Goal: Submit feedback/report problem: Leave review/rating

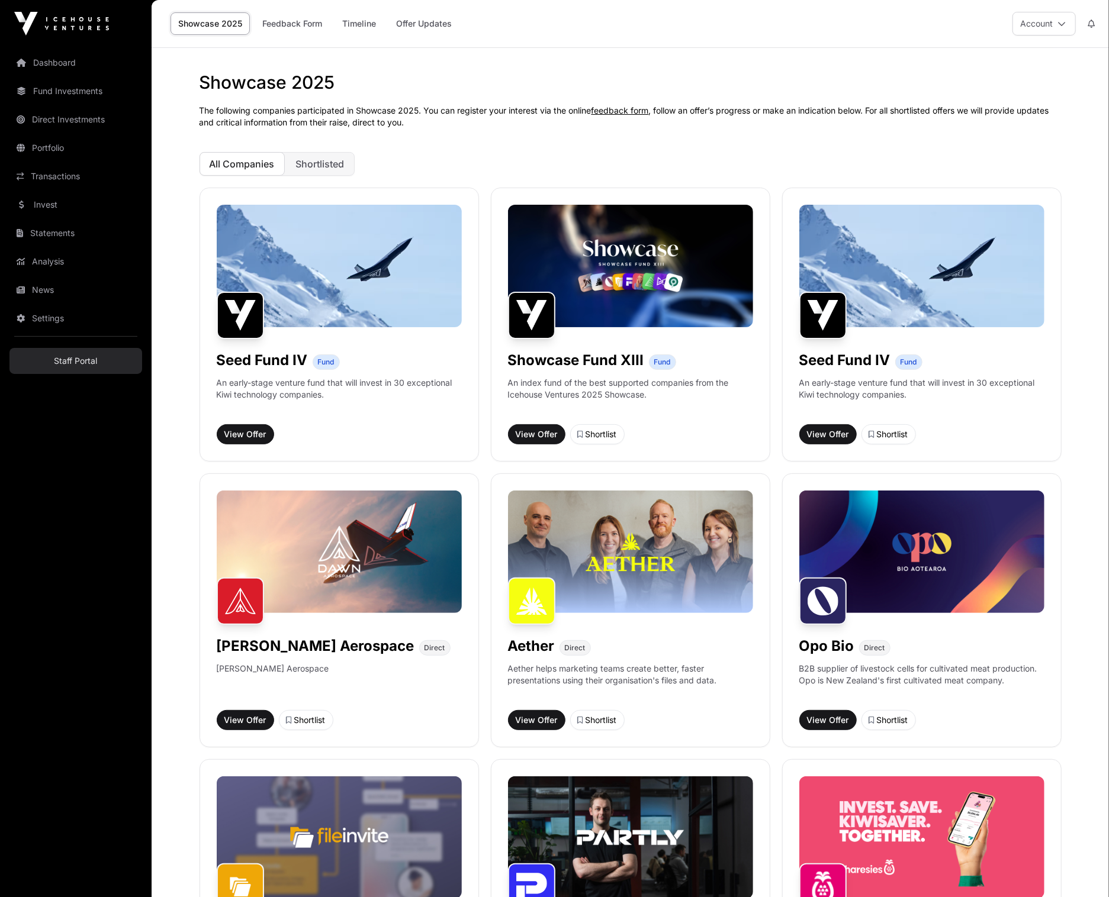
click at [99, 361] on link "Staff Portal" at bounding box center [75, 361] width 133 height 26
click at [329, 153] on button "Shortlisted" at bounding box center [320, 164] width 69 height 24
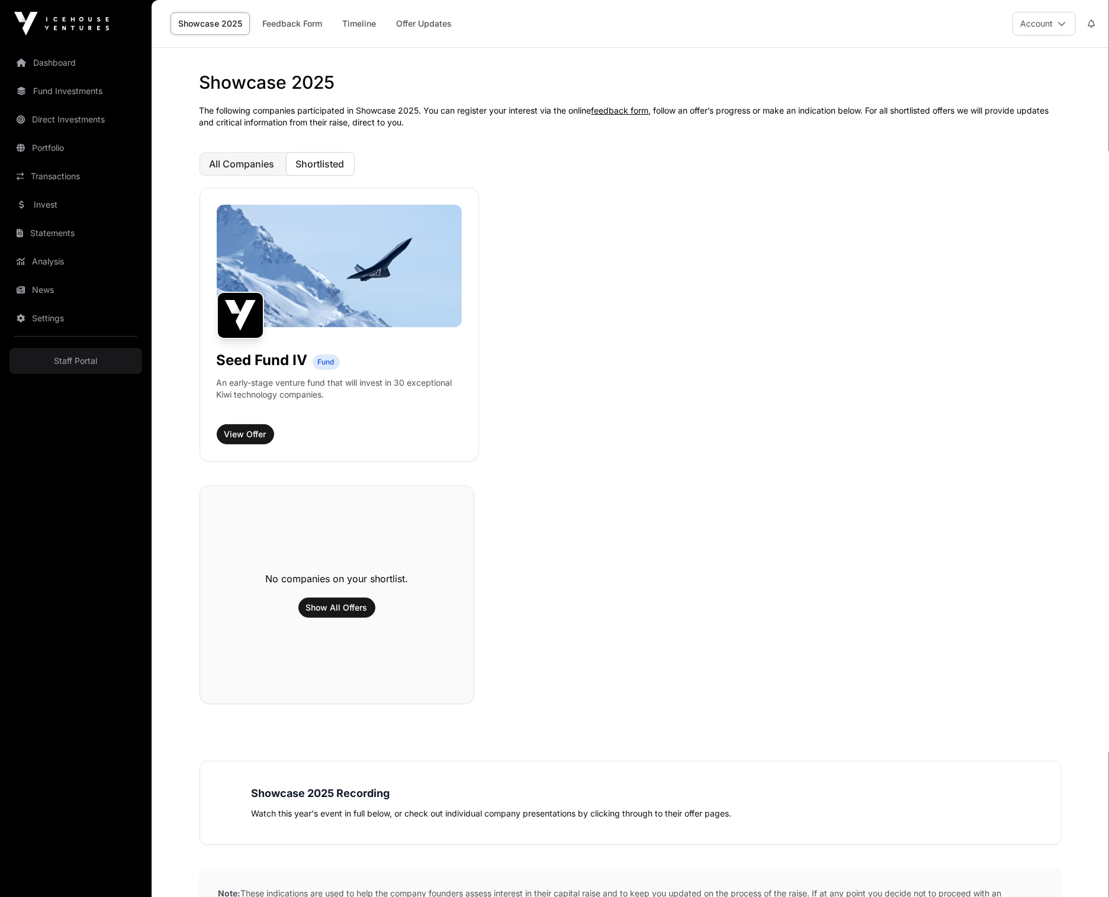
click at [254, 159] on span "All Companies" at bounding box center [242, 164] width 65 height 12
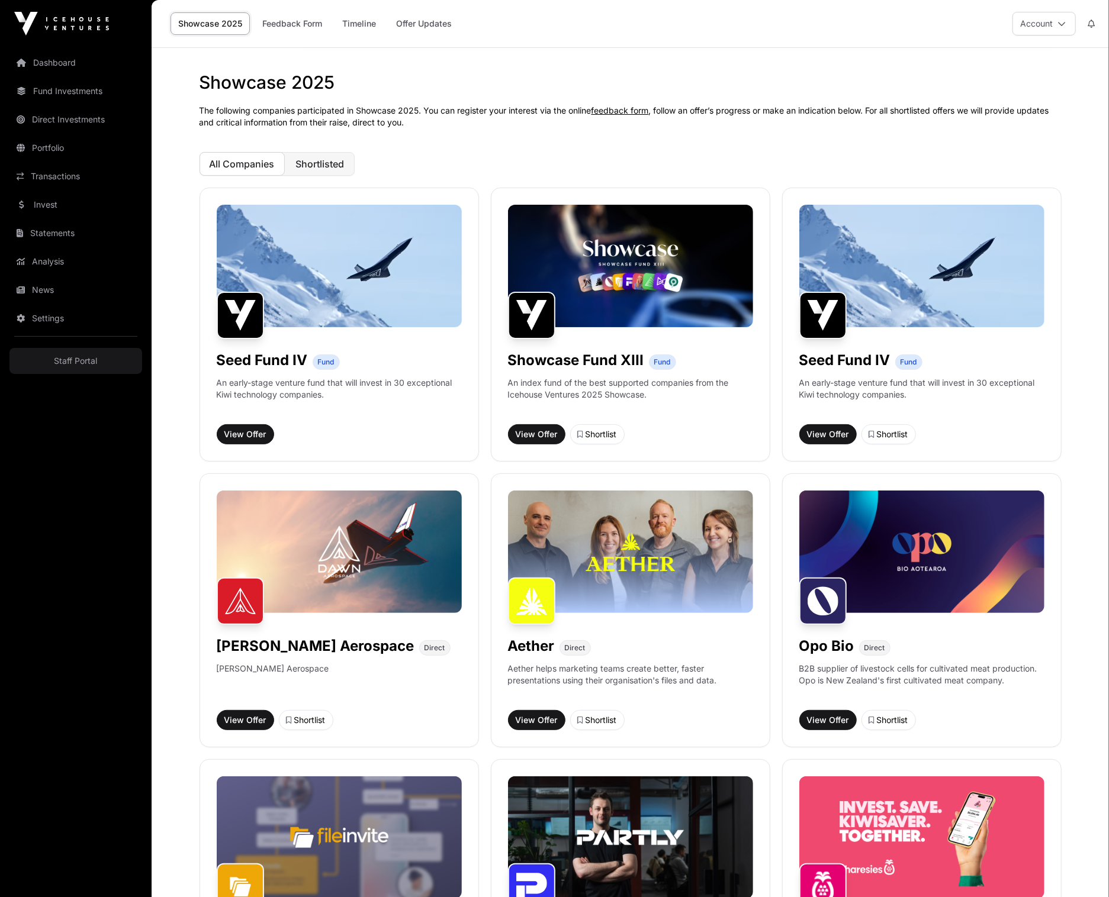
click at [344, 160] on span "Shortlisted" at bounding box center [320, 164] width 49 height 12
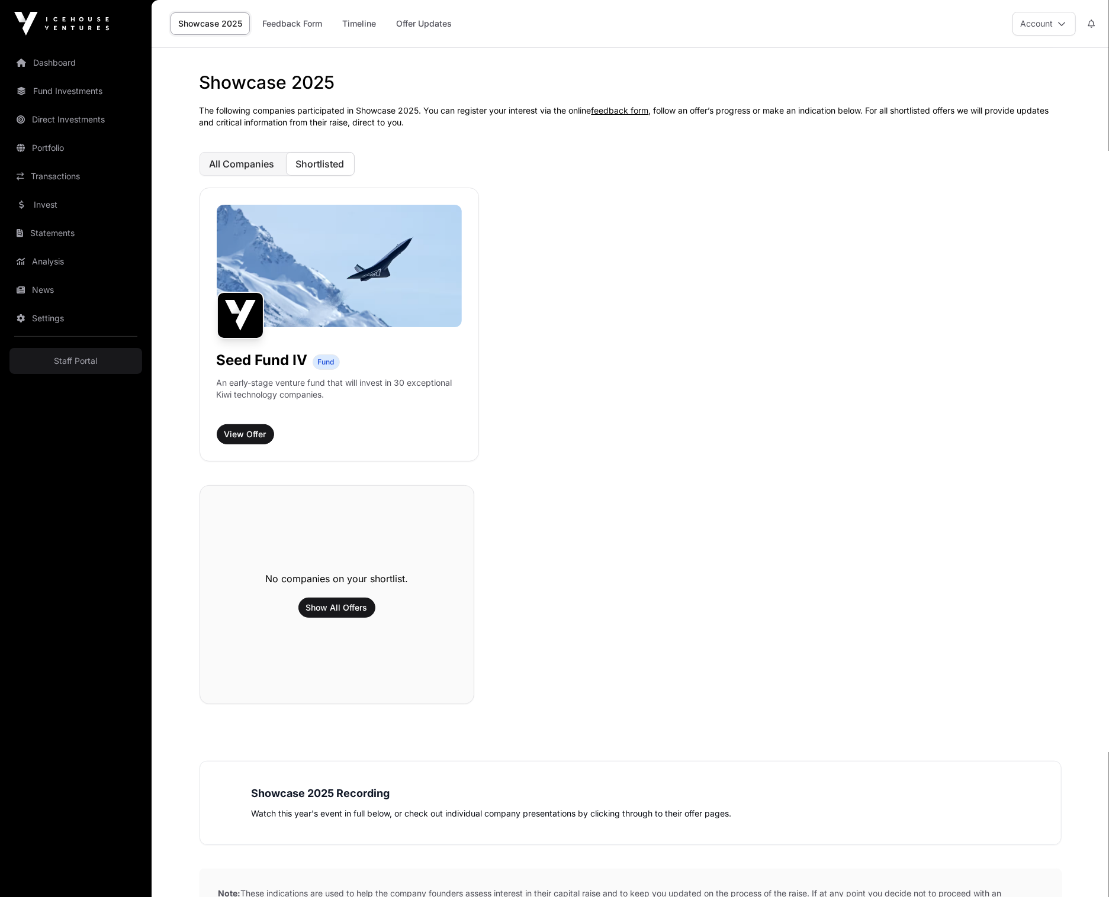
click at [234, 164] on span "All Companies" at bounding box center [242, 164] width 65 height 12
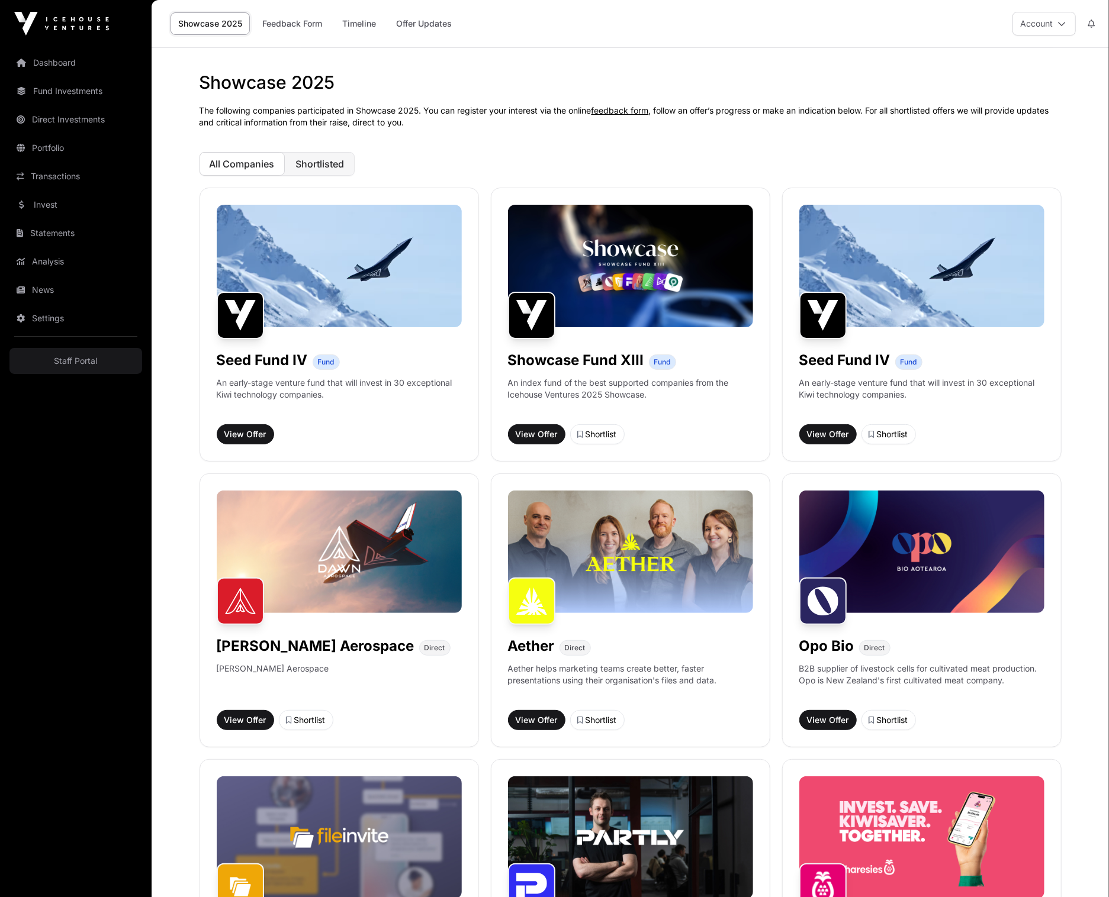
click at [332, 165] on span "Shortlisted" at bounding box center [320, 164] width 49 height 12
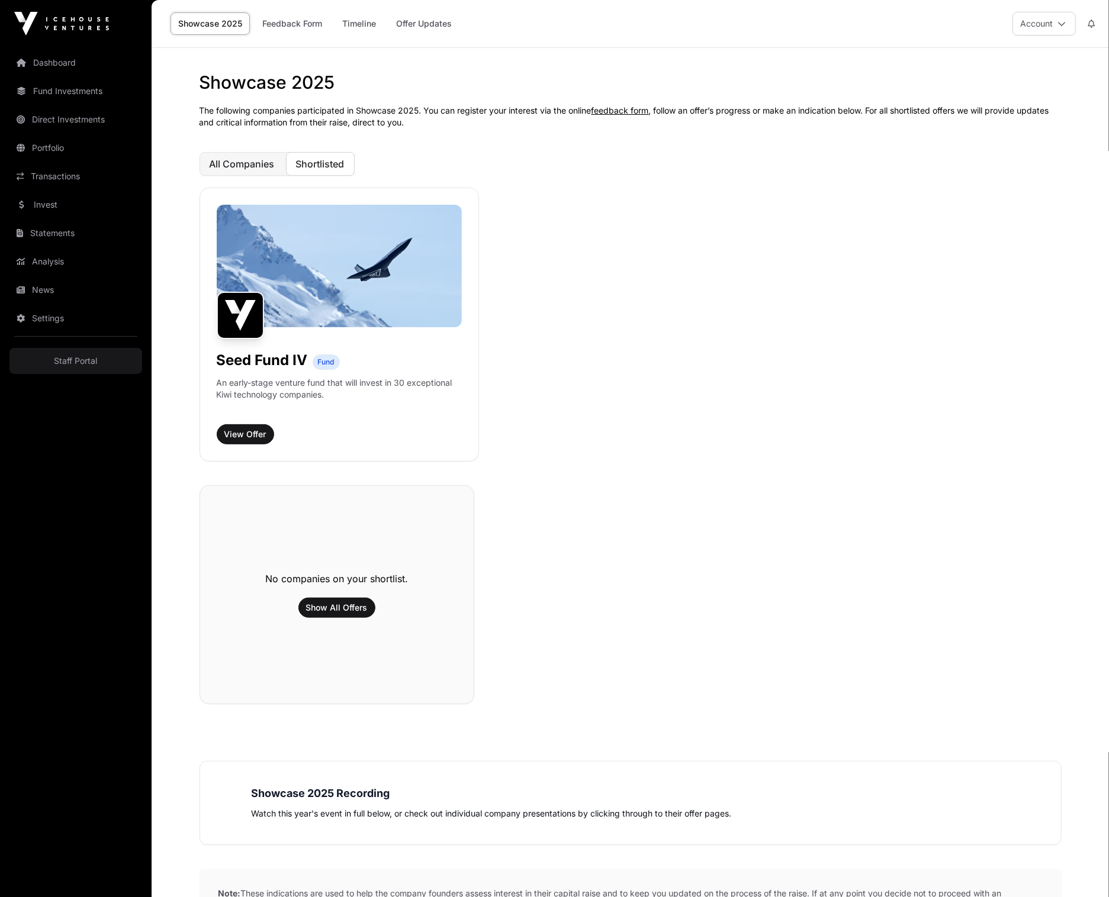
click at [263, 164] on span "All Companies" at bounding box center [242, 164] width 65 height 12
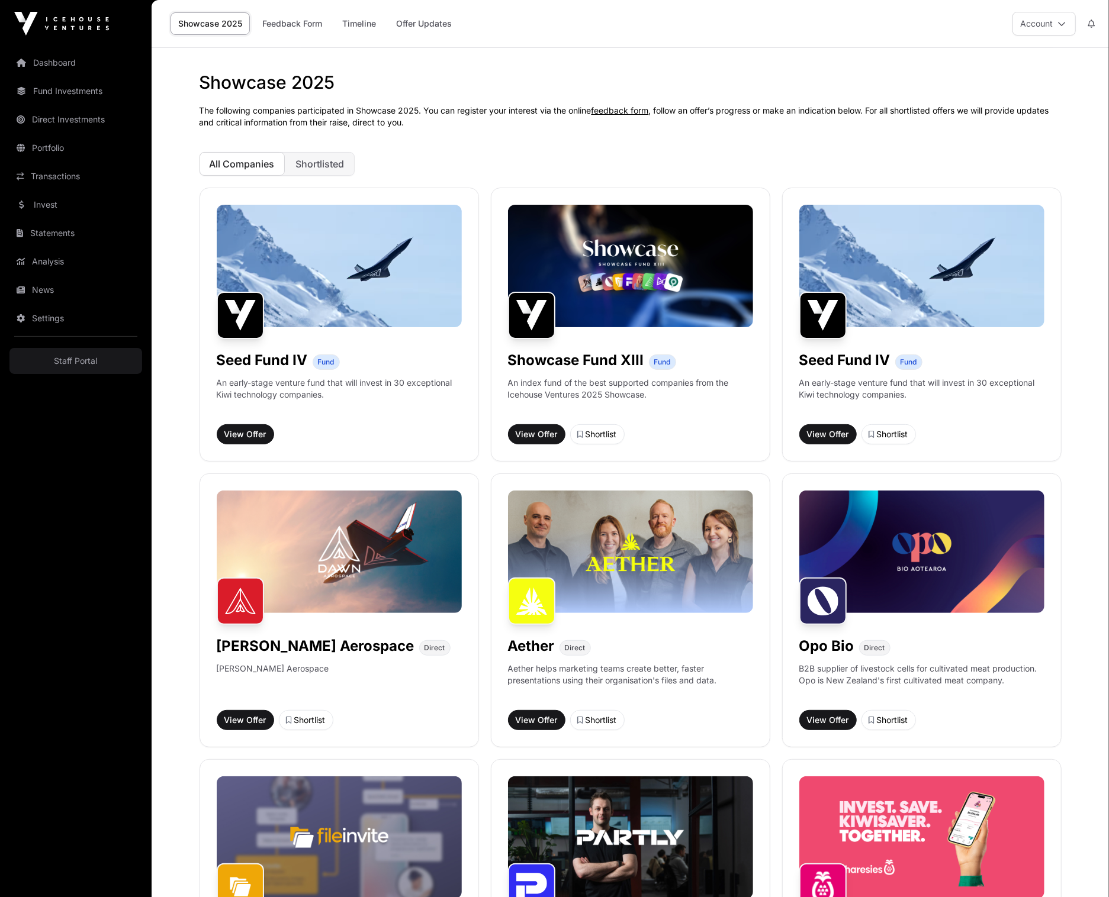
click at [326, 177] on div "Showcase 2025 The following companies participated in Showcase 2025. You can re…" at bounding box center [630, 816] width 909 height 1488
drag, startPoint x: 333, startPoint y: 168, endPoint x: 254, endPoint y: 278, distance: 135.4
click at [331, 169] on span "Shortlisted" at bounding box center [320, 164] width 49 height 12
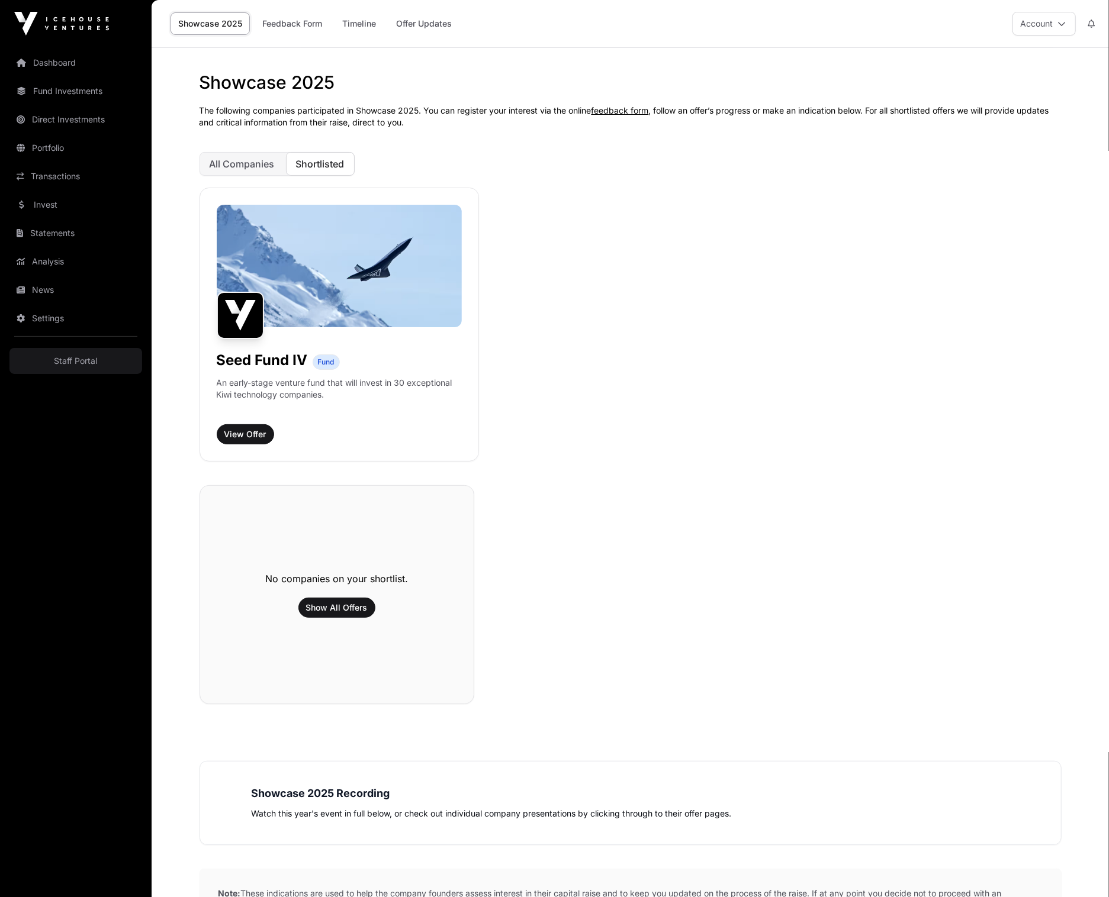
scroll to position [1, 0]
click at [249, 157] on span "All Companies" at bounding box center [242, 163] width 65 height 12
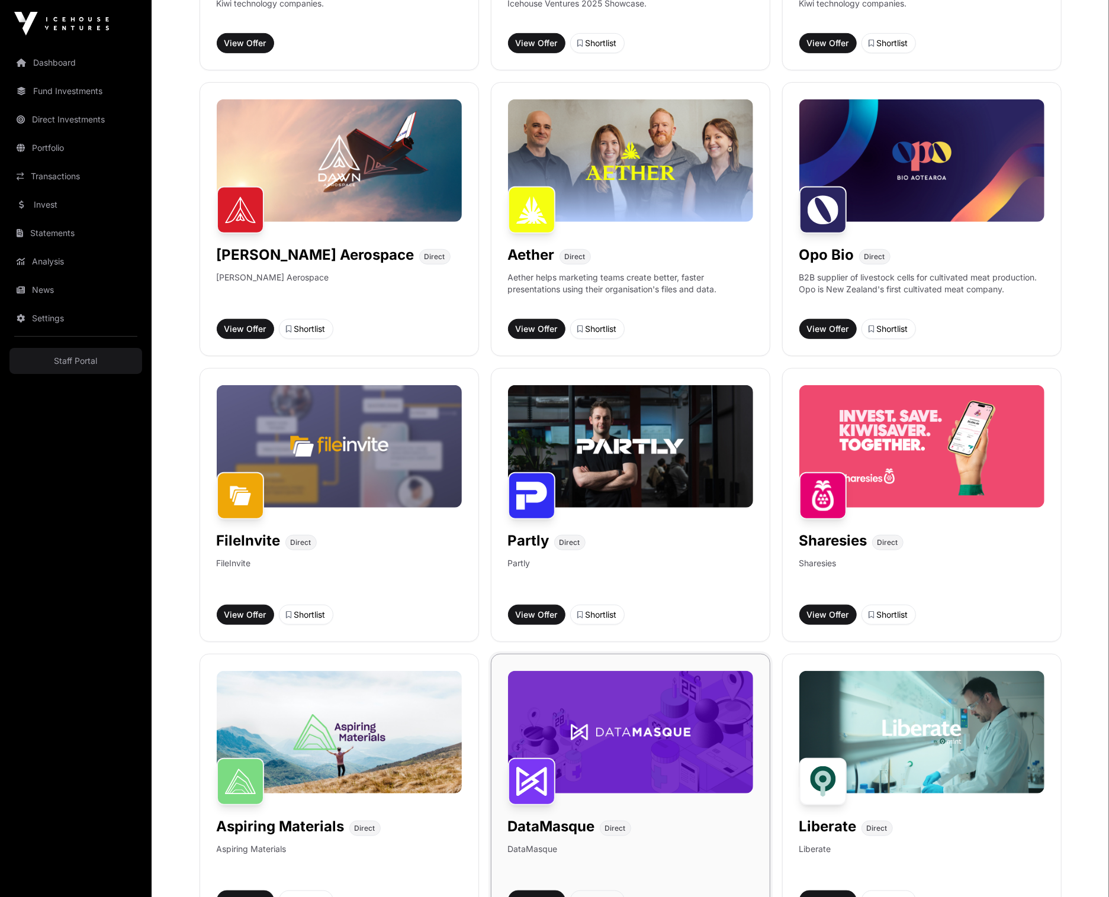
scroll to position [0, 0]
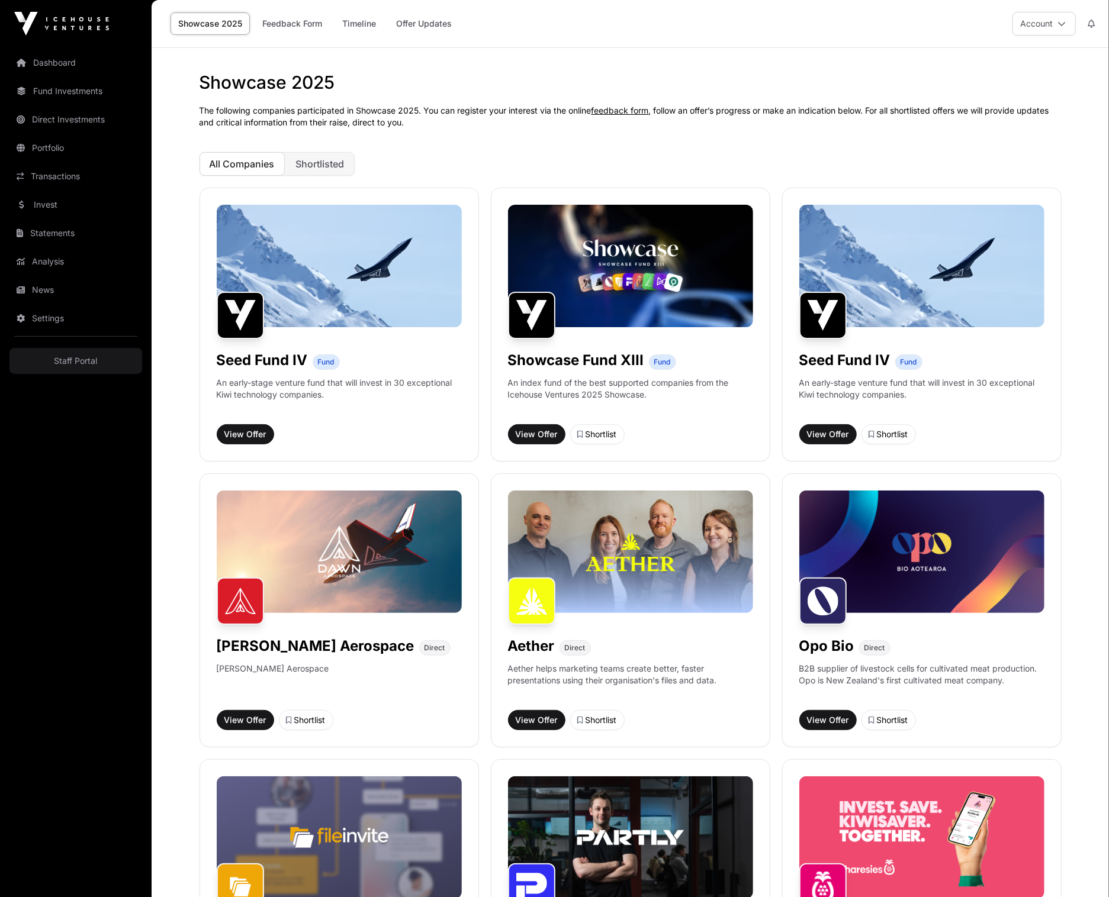
drag, startPoint x: 316, startPoint y: 27, endPoint x: 397, endPoint y: 97, distance: 107.4
click at [315, 27] on link "Feedback Form" at bounding box center [292, 23] width 75 height 22
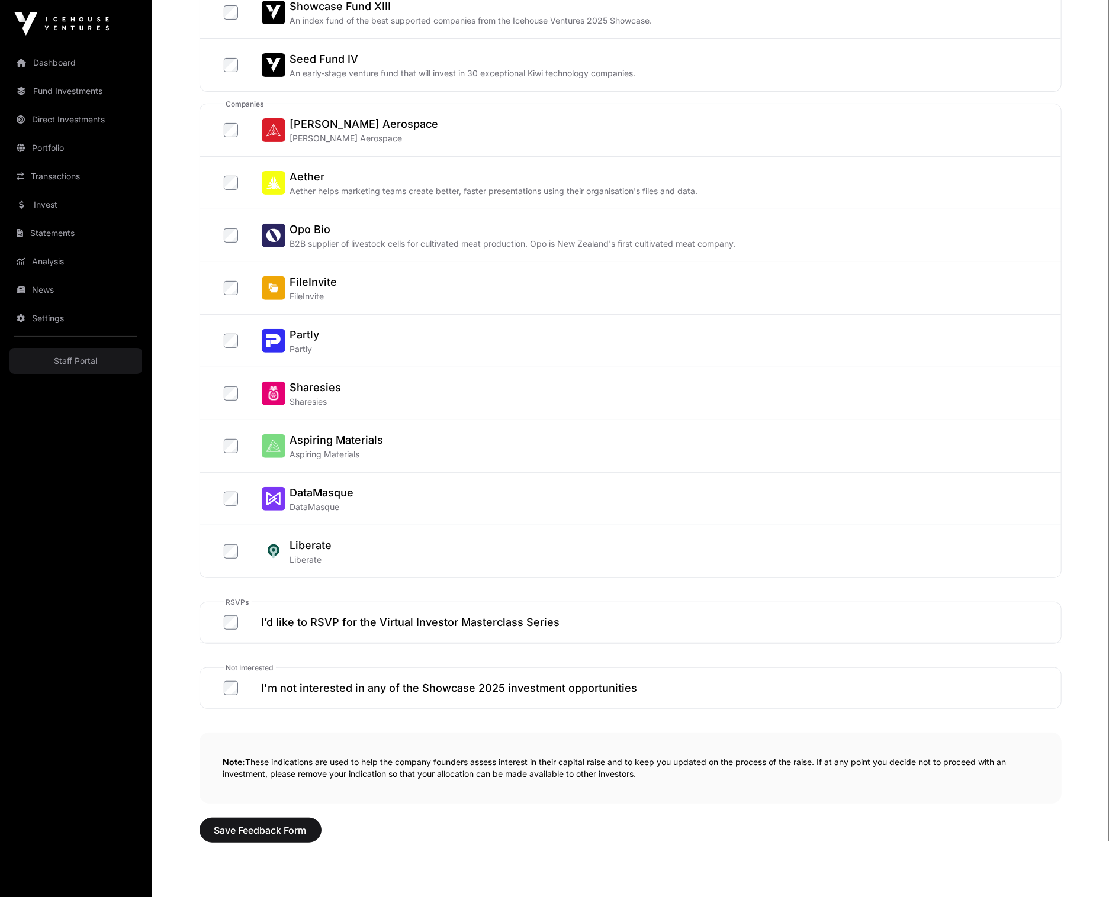
scroll to position [284, 0]
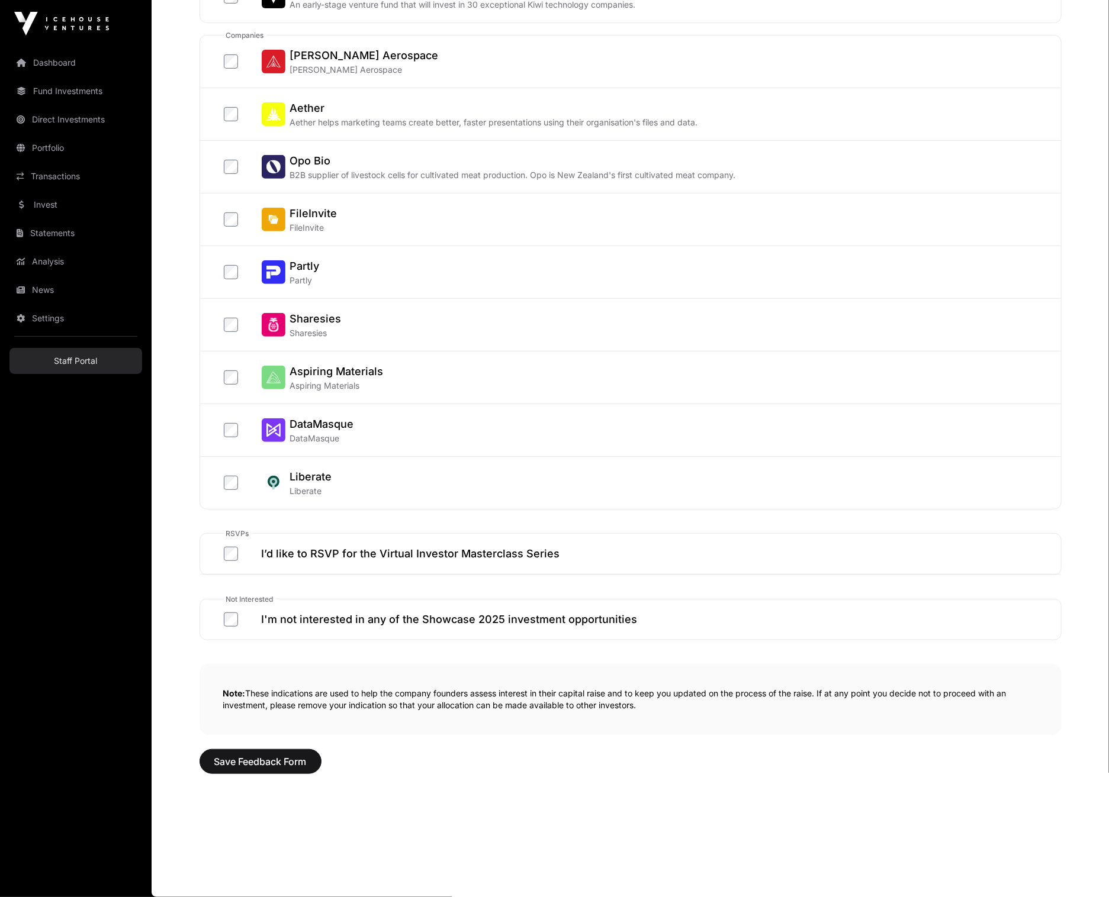
click at [64, 357] on link "Staff Portal" at bounding box center [75, 361] width 133 height 26
